Goal: Book appointment/travel/reservation

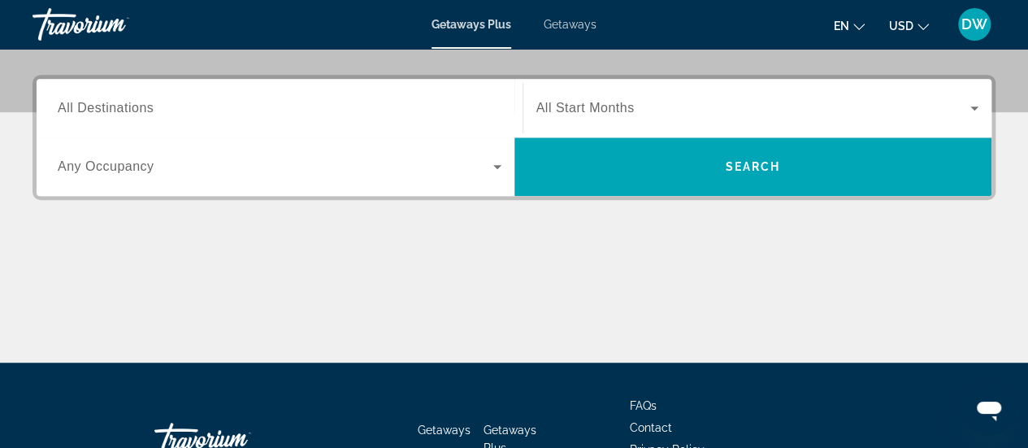
scroll to position [372, 0]
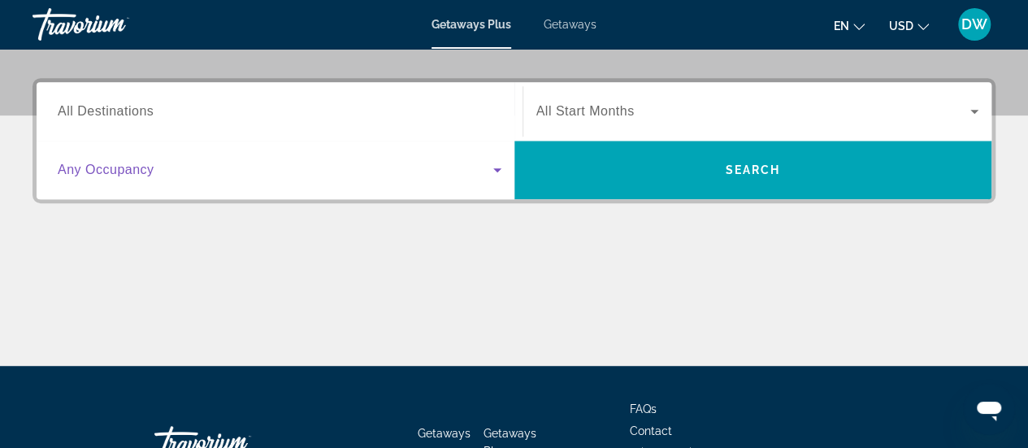
click at [154, 167] on span "Search widget" at bounding box center [276, 170] width 436 height 20
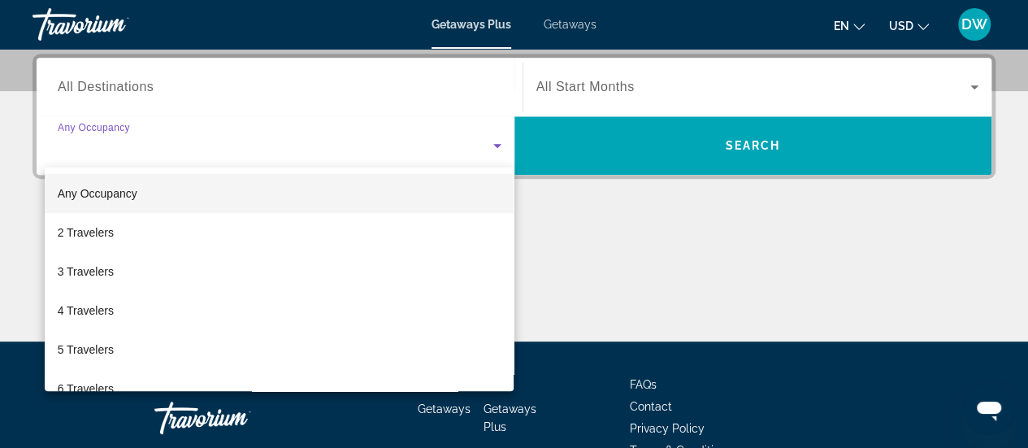
click at [138, 230] on mat-option "2 Travelers" at bounding box center [280, 232] width 470 height 39
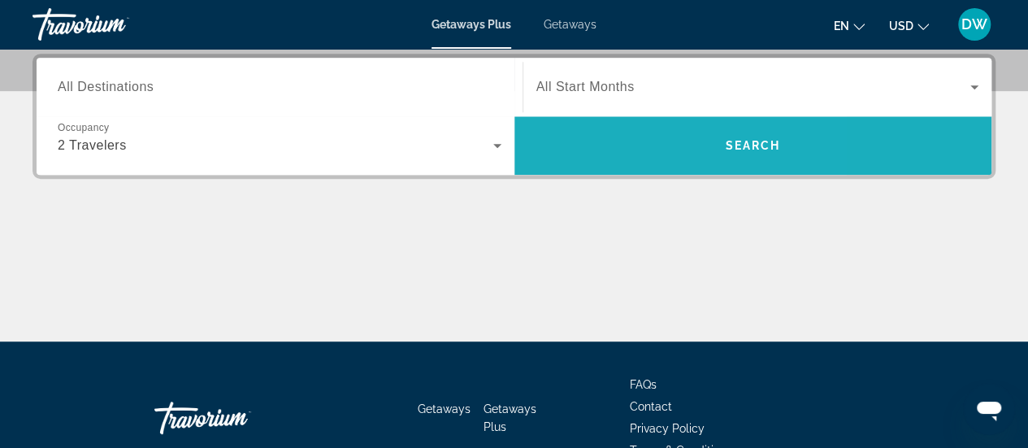
click at [714, 137] on span "Search widget" at bounding box center [754, 145] width 478 height 39
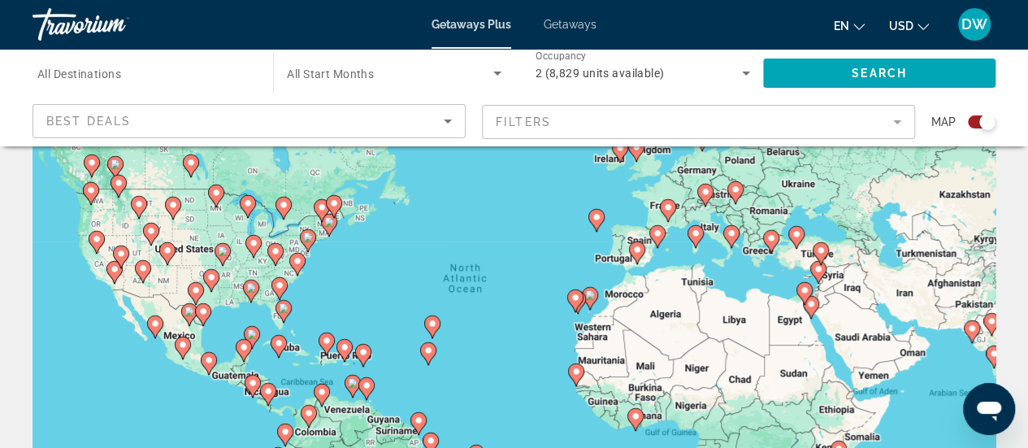
scroll to position [98, 0]
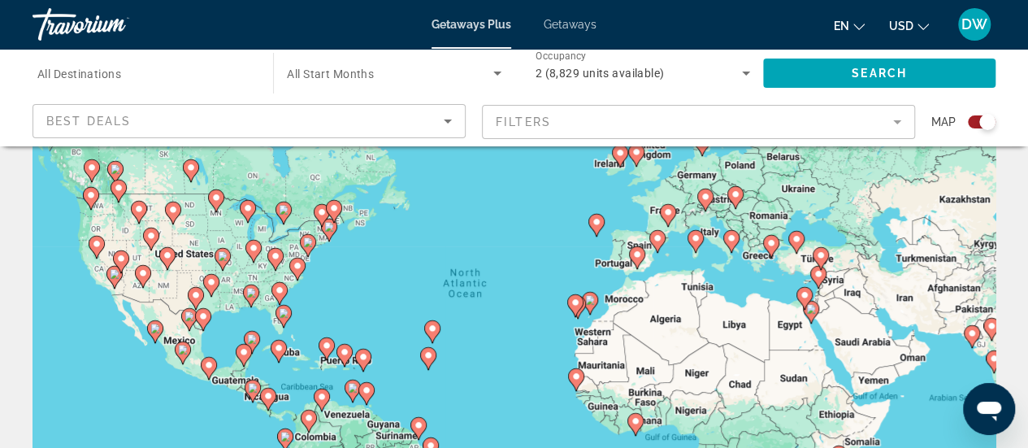
click at [636, 259] on icon "Main content" at bounding box center [636, 257] width 15 height 21
type input "**********"
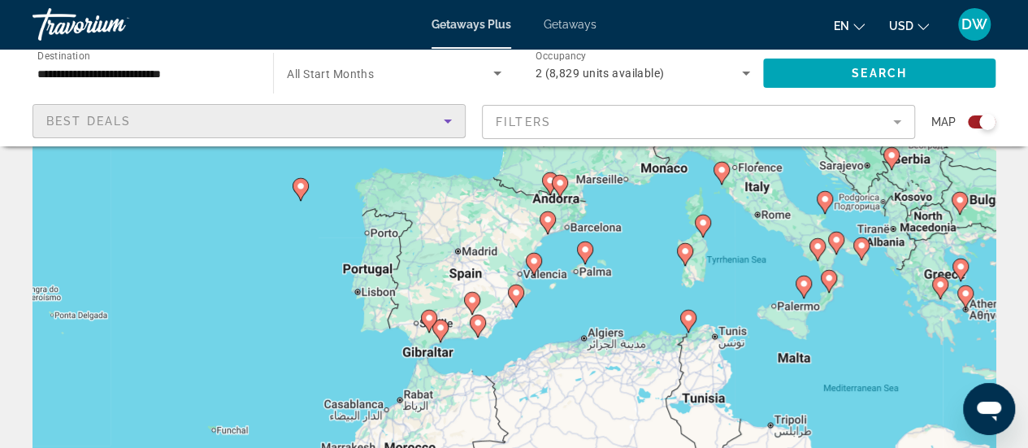
click at [446, 125] on icon "Sort by" at bounding box center [448, 121] width 20 height 20
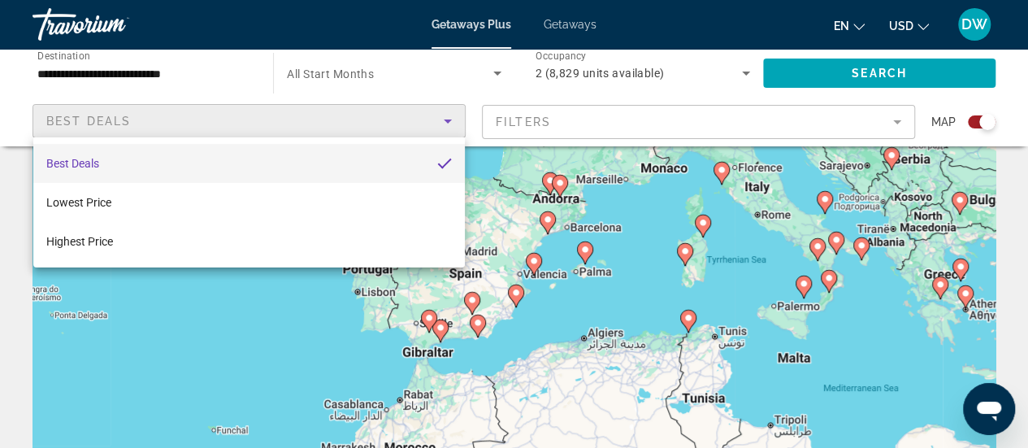
click at [354, 212] on mat-option "Lowest Price" at bounding box center [249, 202] width 432 height 39
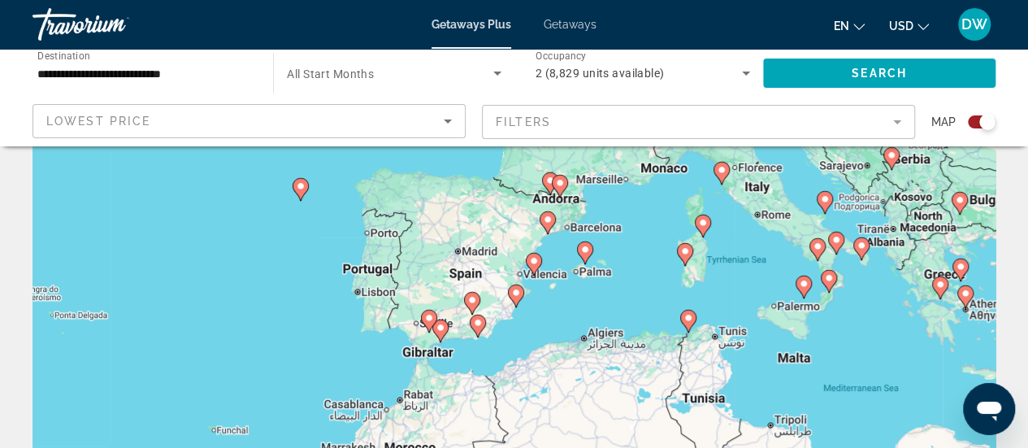
click at [802, 112] on mat-form-field "Filters" at bounding box center [698, 122] width 433 height 34
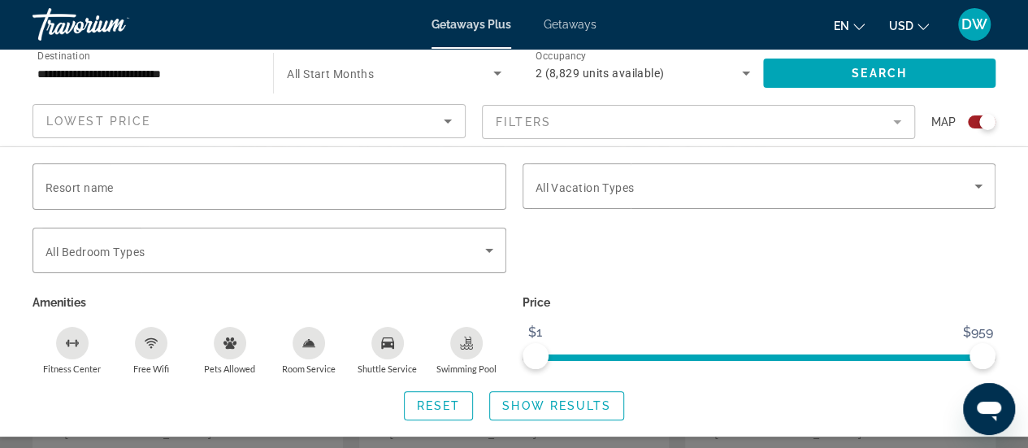
scroll to position [1907, 0]
